Goal: Navigation & Orientation: Go to known website

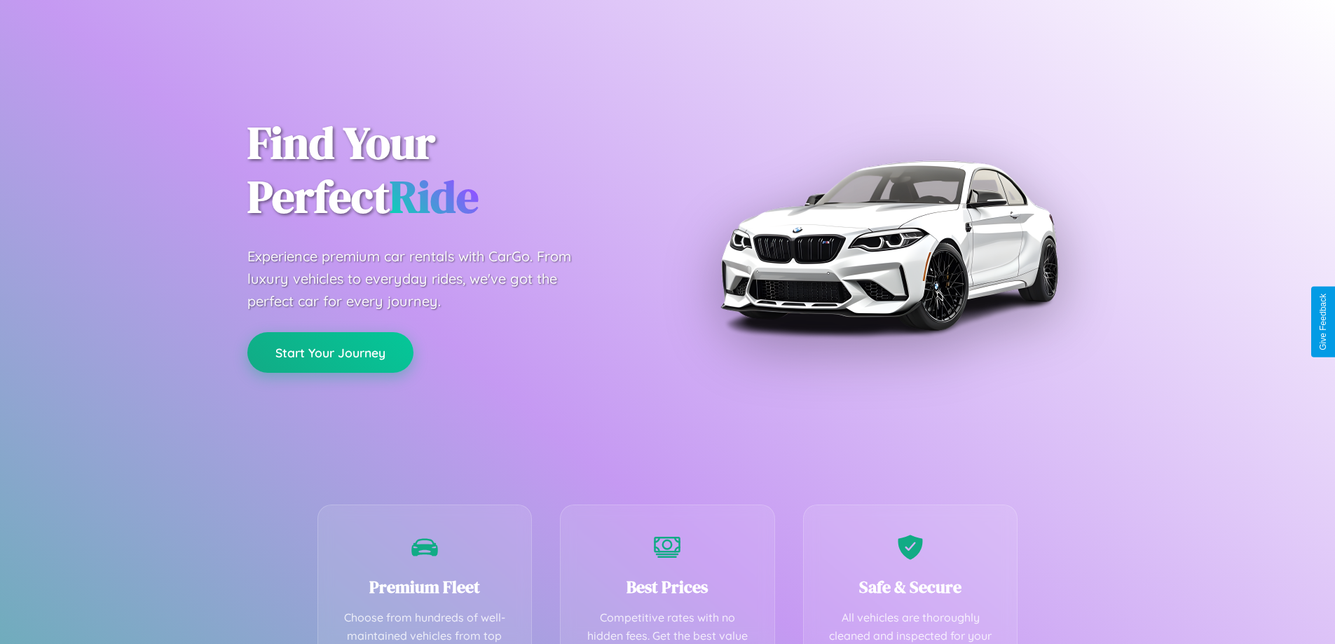
click at [330, 352] on button "Start Your Journey" at bounding box center [330, 352] width 166 height 41
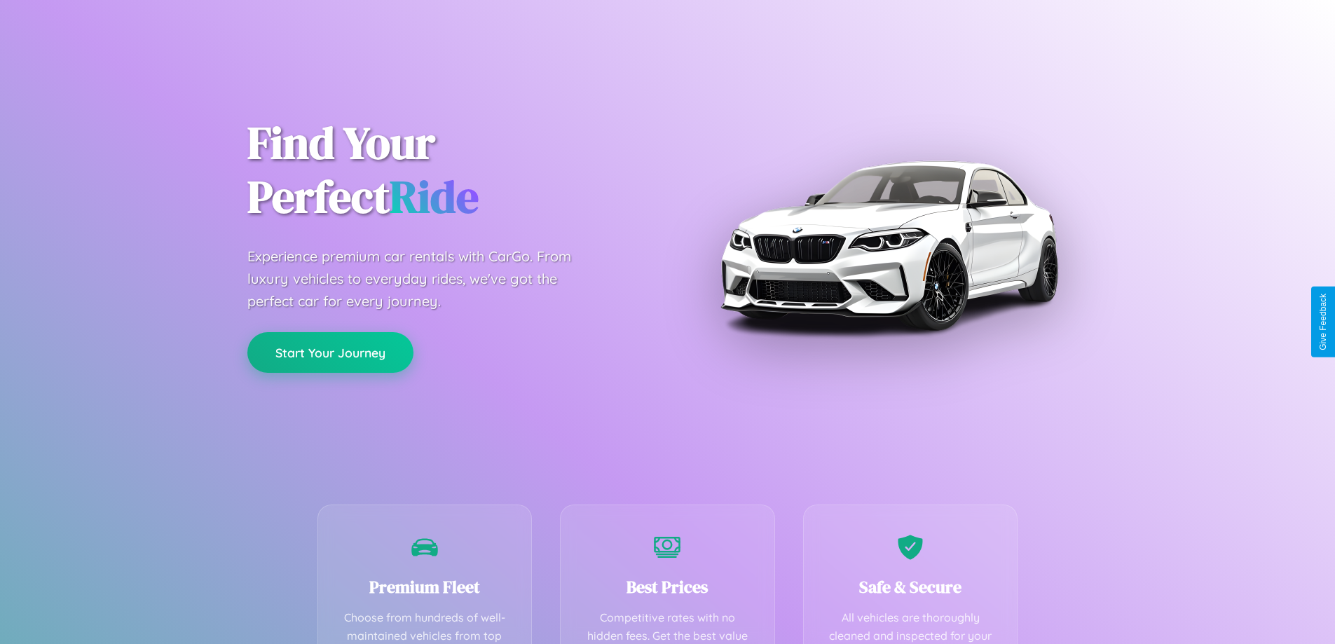
click at [330, 352] on button "Start Your Journey" at bounding box center [330, 352] width 166 height 41
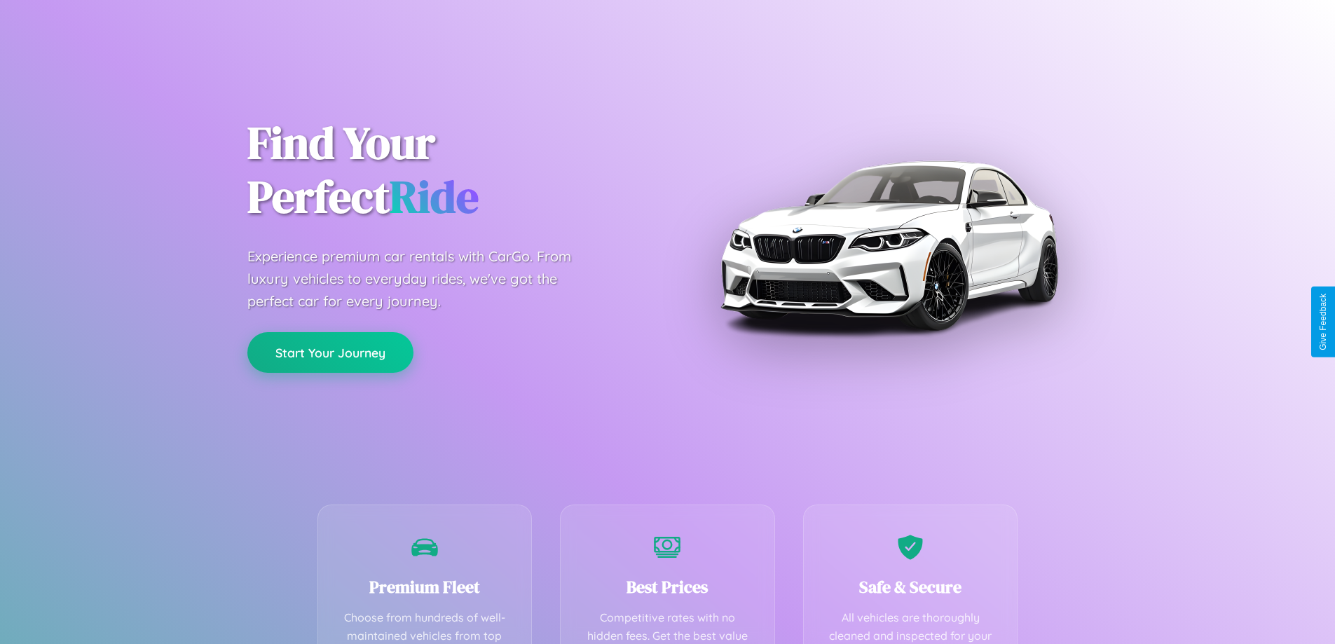
click at [330, 352] on button "Start Your Journey" at bounding box center [330, 352] width 166 height 41
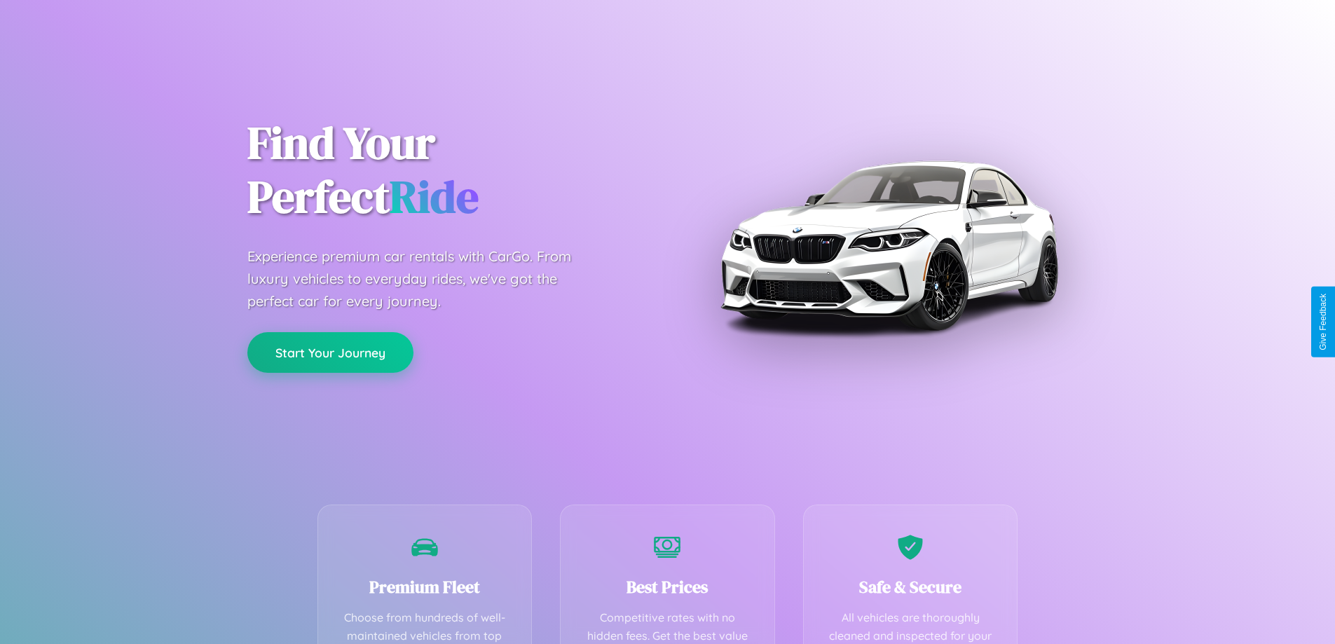
click at [330, 352] on button "Start Your Journey" at bounding box center [330, 352] width 166 height 41
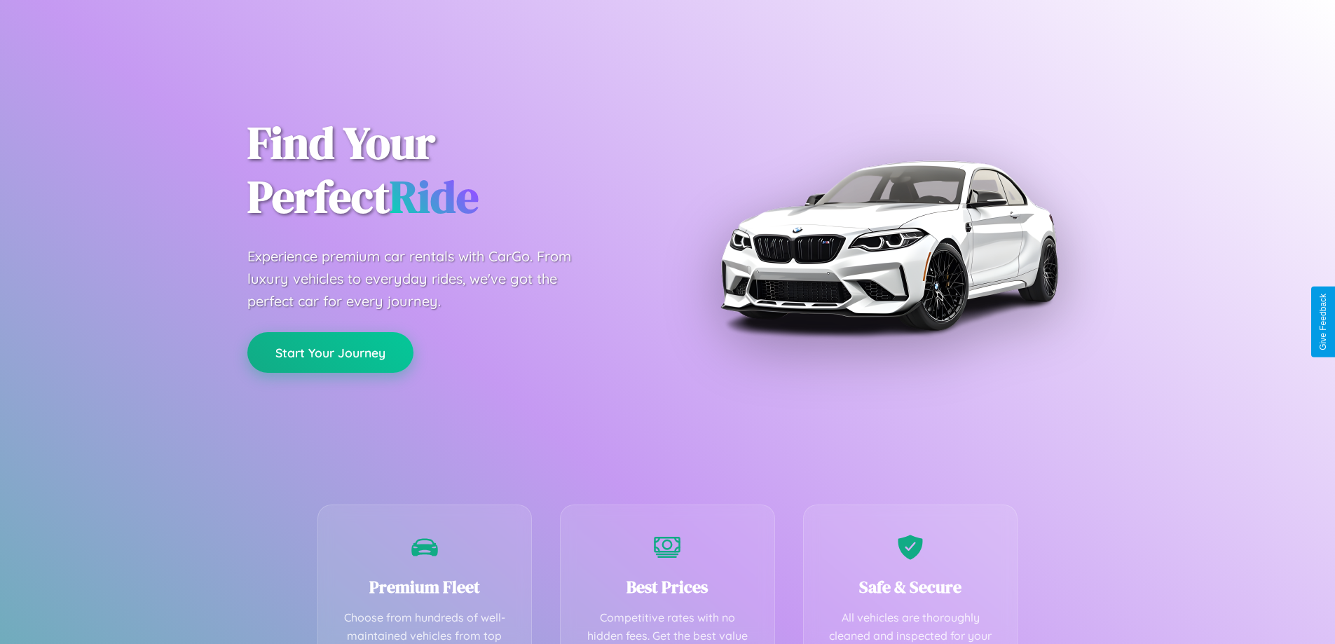
click at [330, 352] on button "Start Your Journey" at bounding box center [330, 352] width 166 height 41
